Goal: Find specific page/section: Find specific page/section

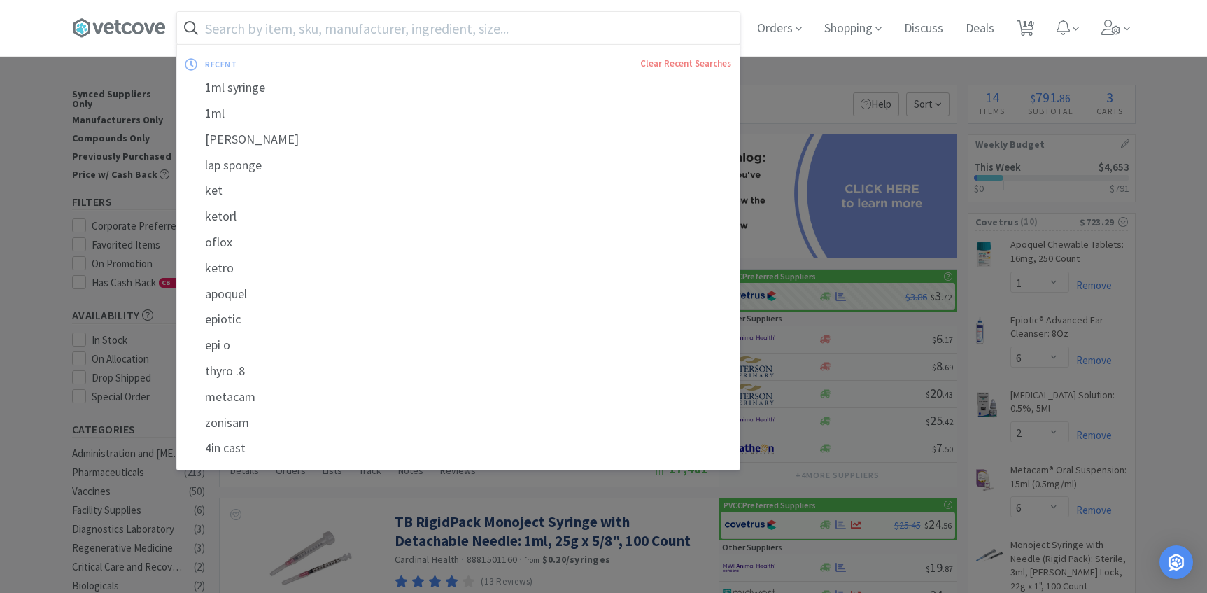
select select "1"
select select "6"
select select "2"
select select "6"
select select "3"
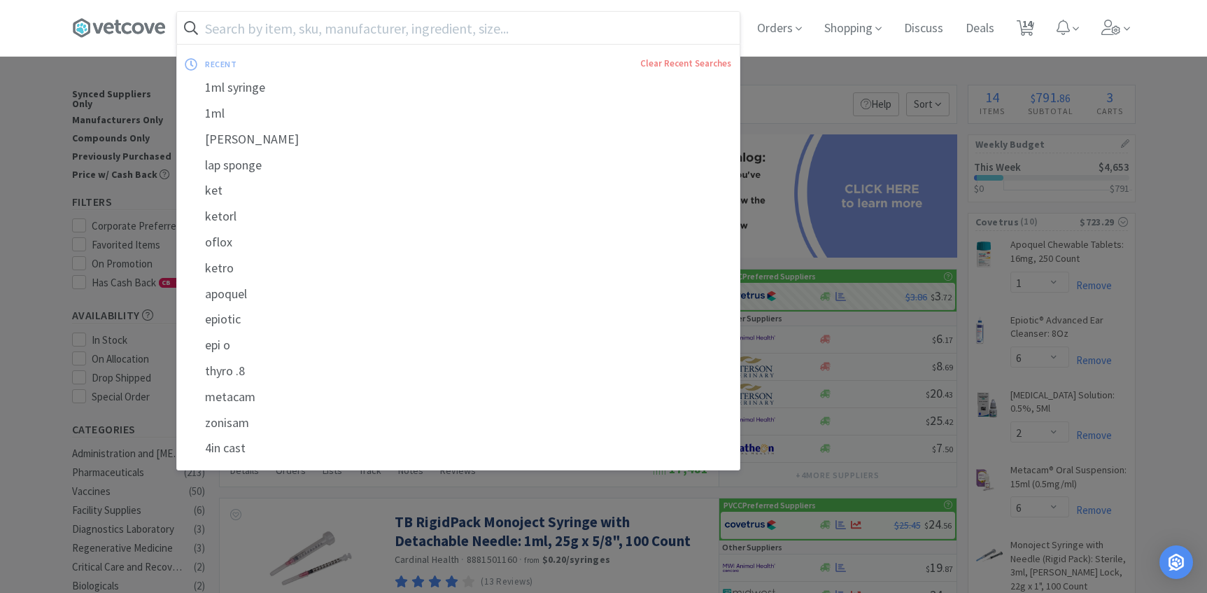
select select "1"
select select "2"
select select "1"
select select "3"
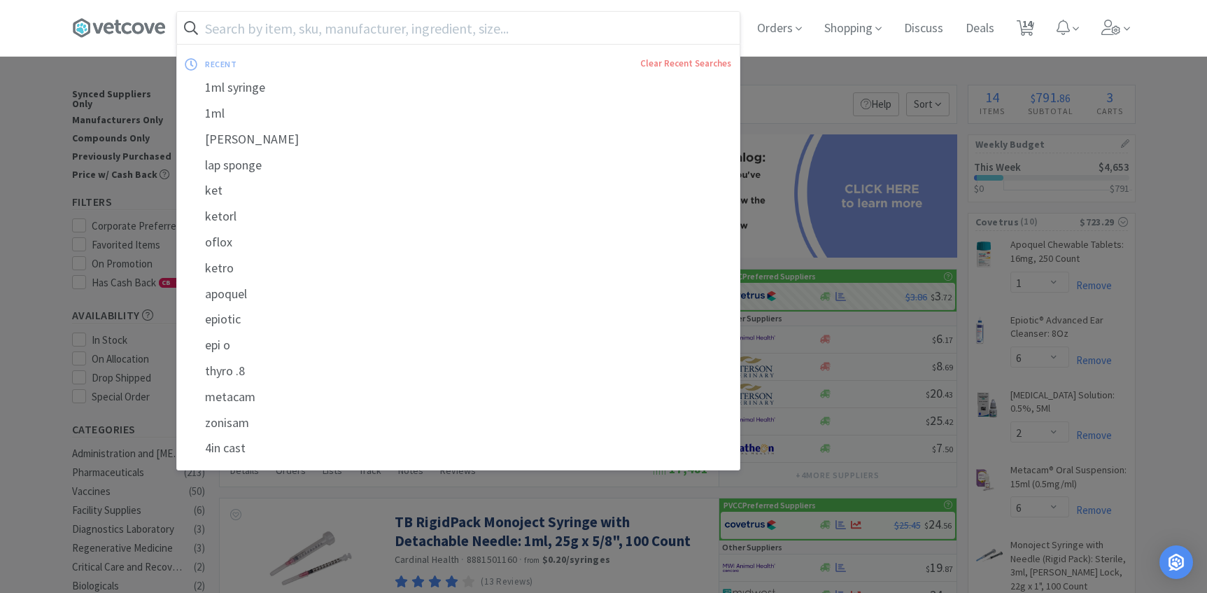
select select "5"
select select "3"
select select "1"
